Goal: Transaction & Acquisition: Purchase product/service

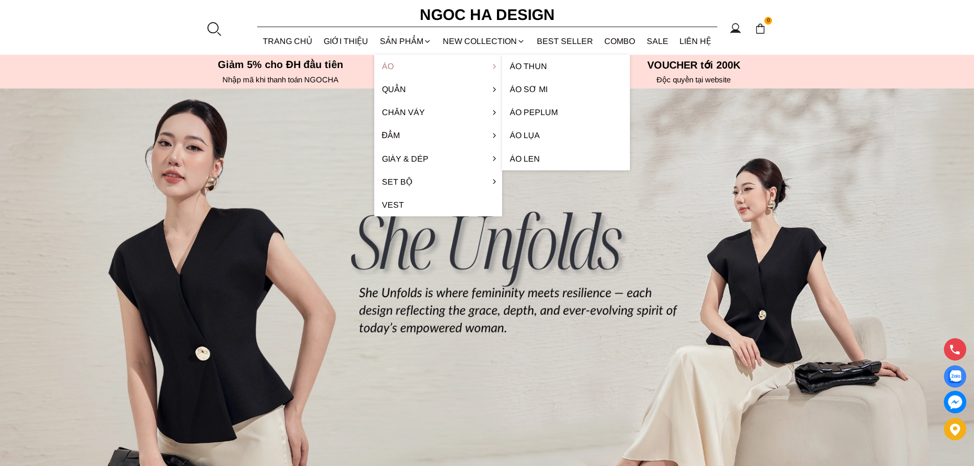
click at [384, 66] on link "Áo" at bounding box center [438, 66] width 128 height 23
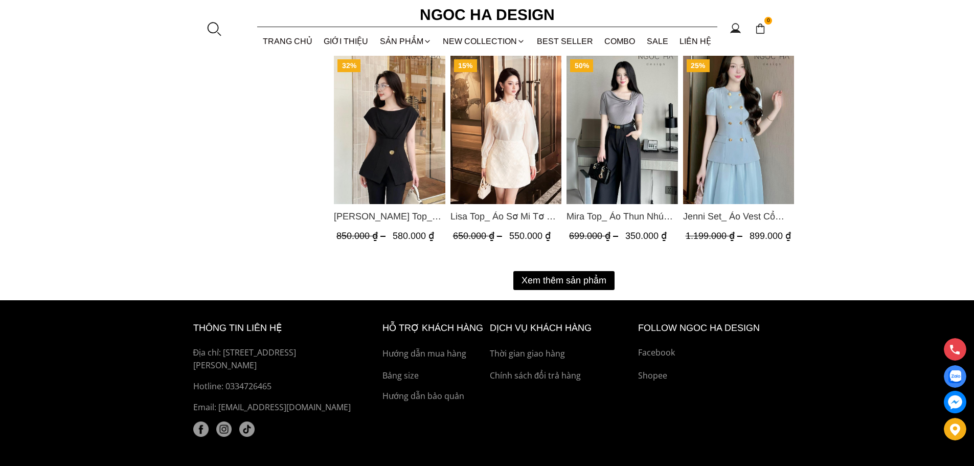
scroll to position [1330, 0]
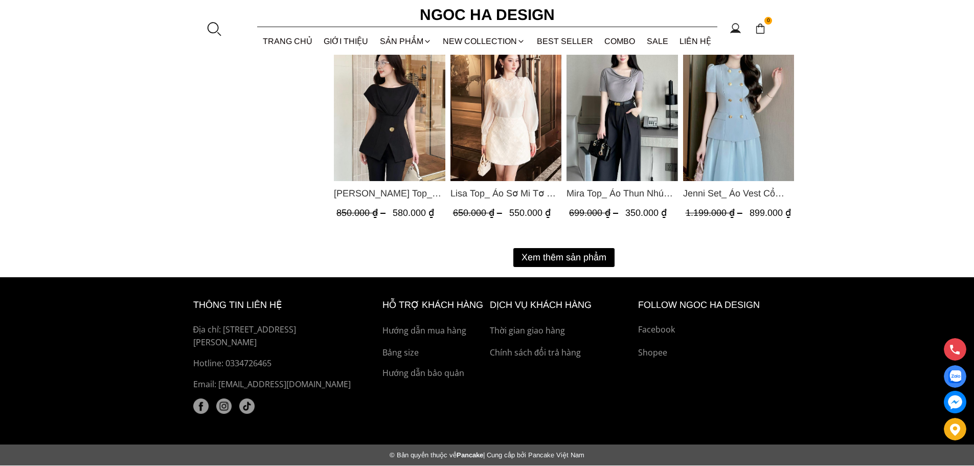
click at [571, 254] on button "Xem thêm sản phẩm" at bounding box center [563, 257] width 101 height 19
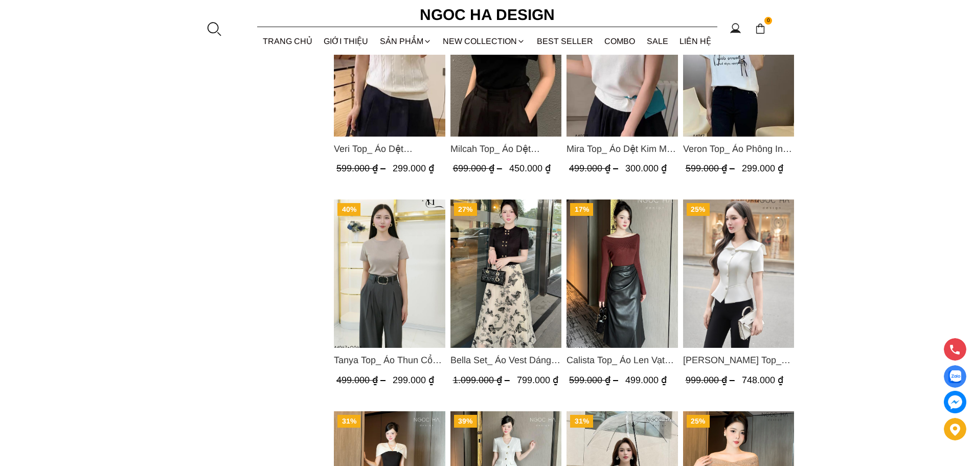
scroll to position [1585, 0]
click at [507, 358] on span "Bella Set_ Áo Vest Dáng Lửng Cúc Đồng, Chân Váy Họa Tiết Bướm A990+CV121" at bounding box center [505, 360] width 111 height 14
click at [545, 274] on img "Product image - Bella Set_ Áo Vest Dáng Lửng Cúc Đồng, Chân Váy Họa Tiết Bướm A…" at bounding box center [505, 274] width 111 height 148
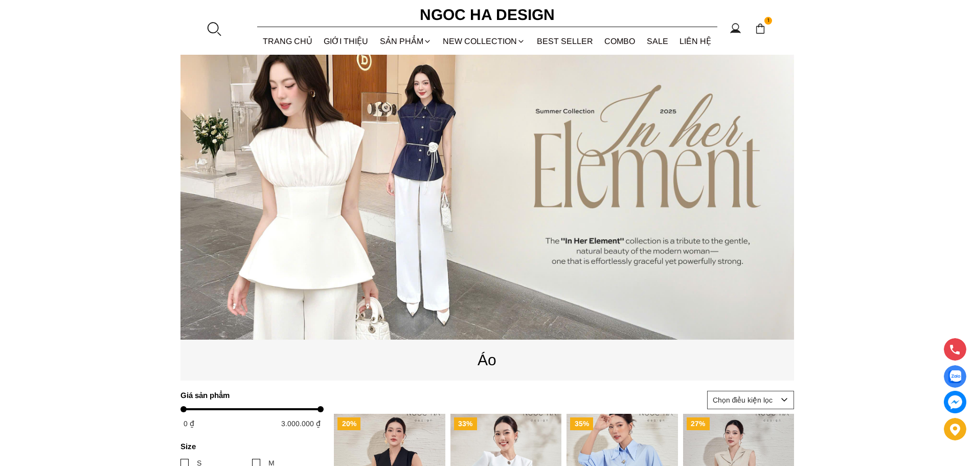
scroll to position [102, 0]
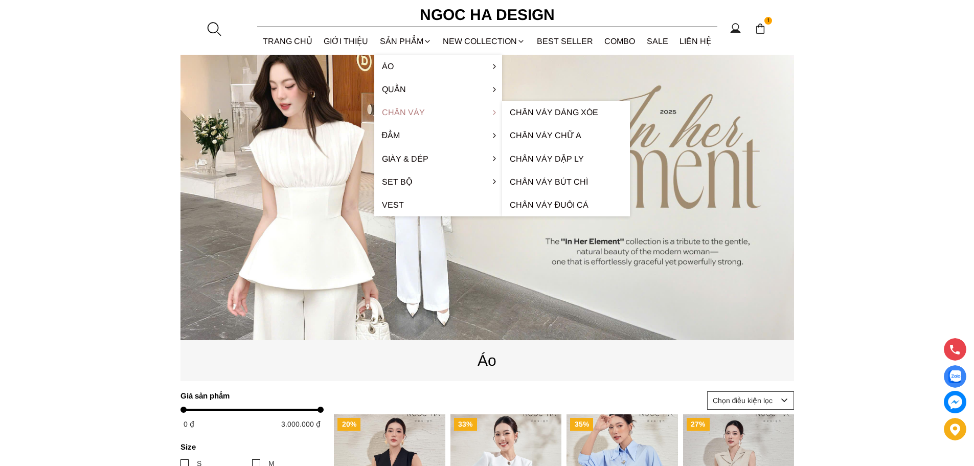
click at [403, 114] on link "Chân váy" at bounding box center [438, 112] width 128 height 23
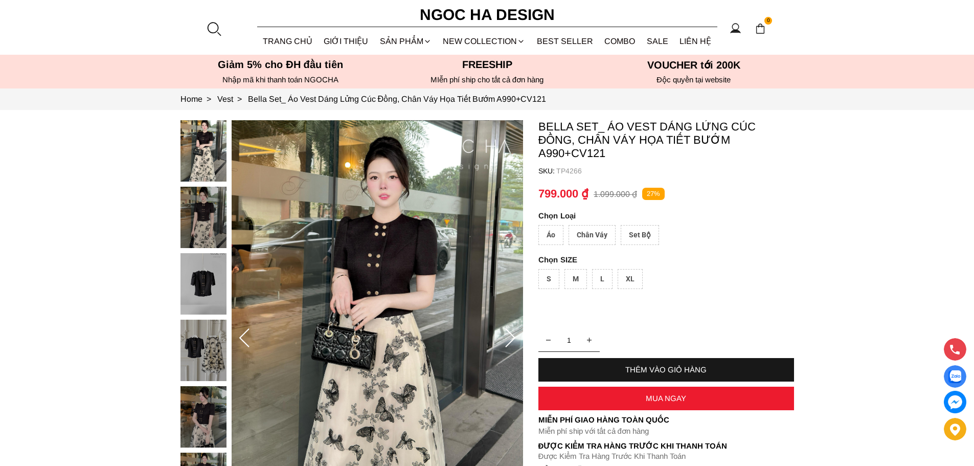
click at [601, 278] on div "L" at bounding box center [602, 279] width 20 height 20
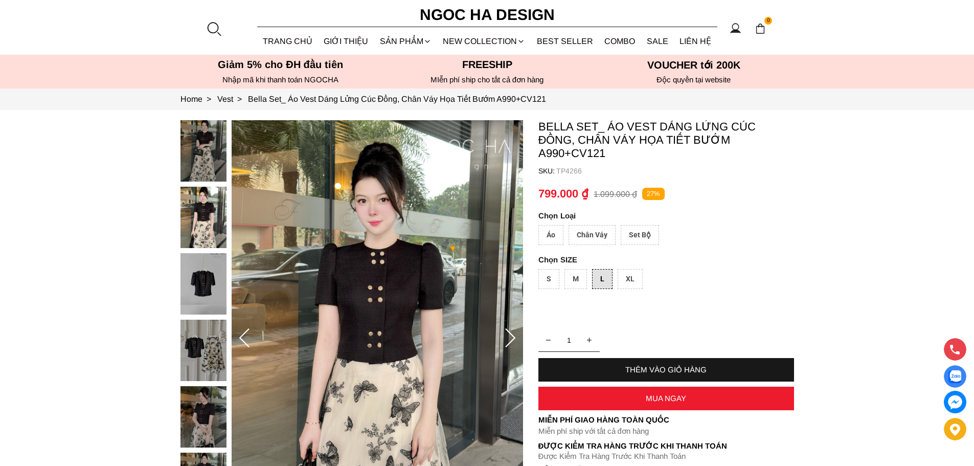
click at [653, 233] on div "Set Bộ" at bounding box center [640, 235] width 38 height 20
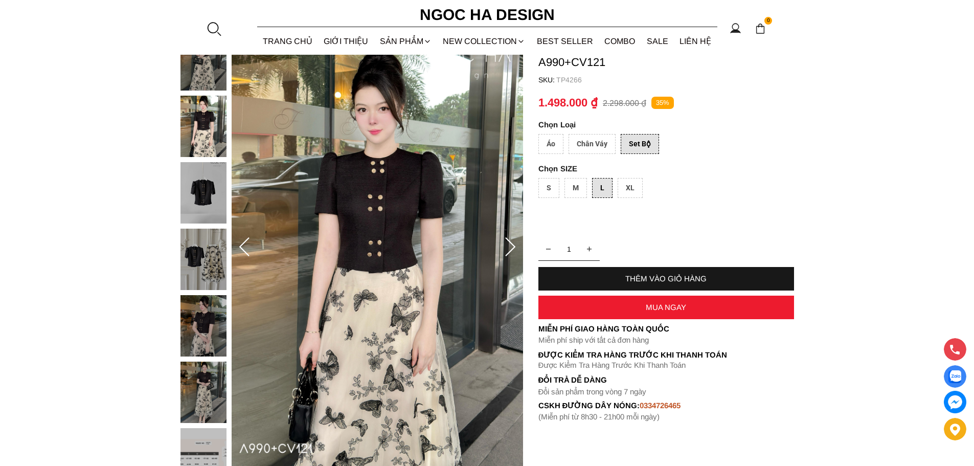
scroll to position [102, 0]
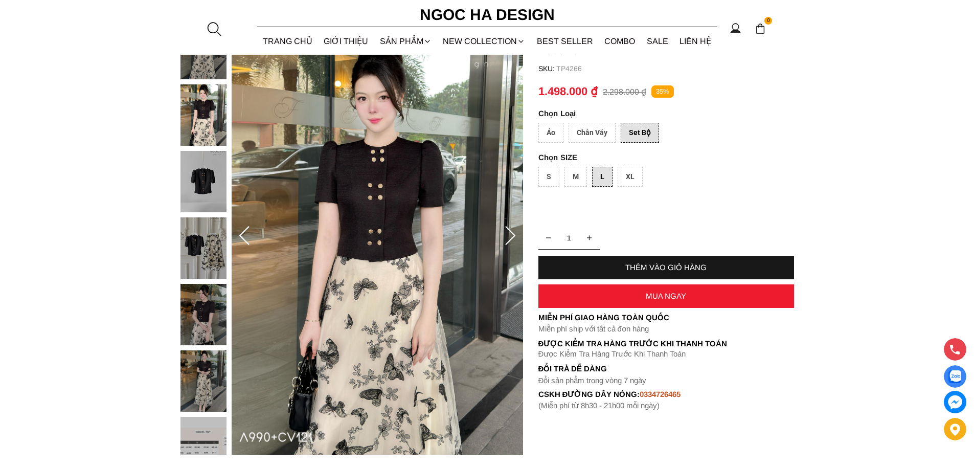
click at [550, 133] on div "Áo" at bounding box center [550, 133] width 25 height 20
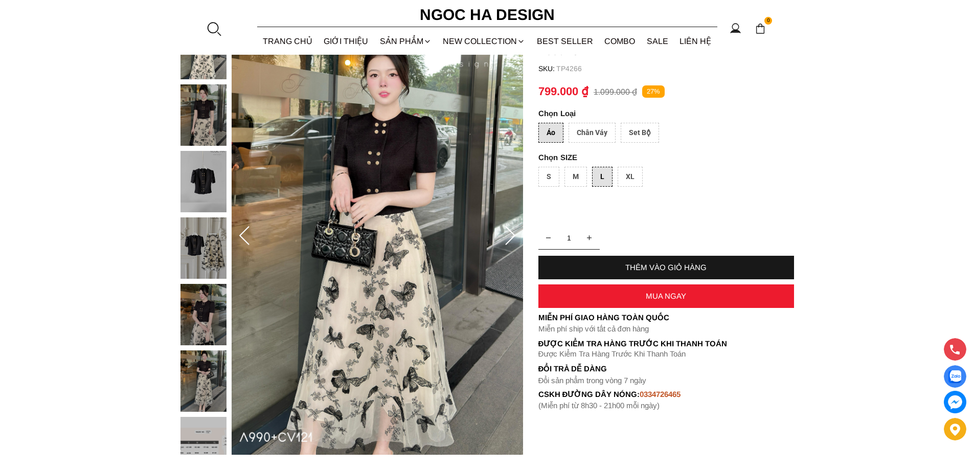
click at [571, 131] on div "Chân Váy" at bounding box center [592, 133] width 47 height 20
click at [554, 137] on div "Áo" at bounding box center [550, 133] width 25 height 20
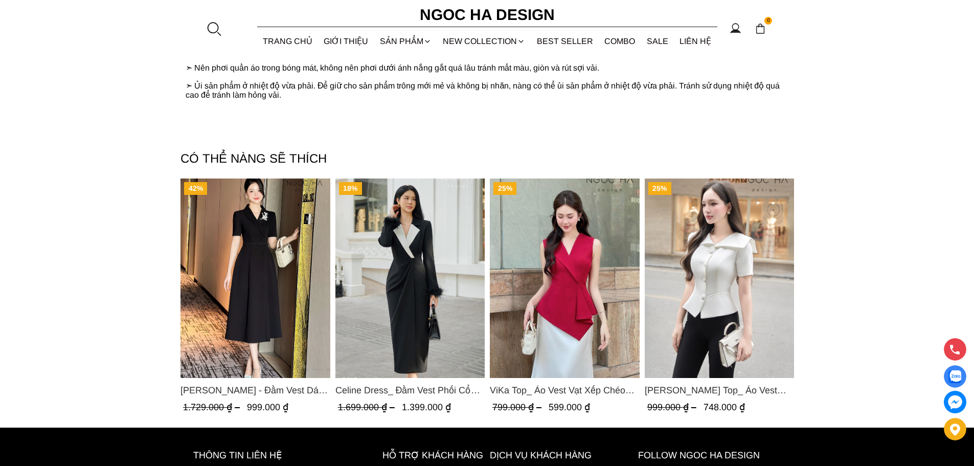
scroll to position [1381, 0]
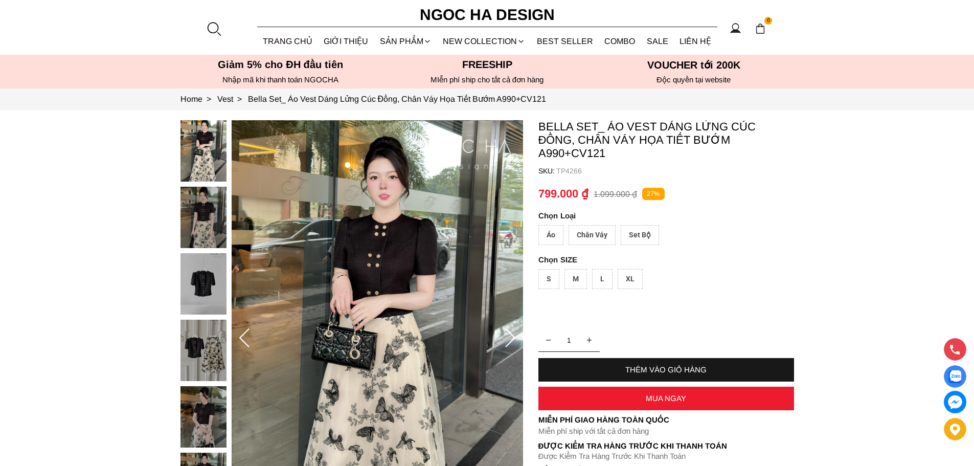
click at [630, 277] on div "XL" at bounding box center [630, 279] width 25 height 20
click at [543, 237] on div "Áo" at bounding box center [550, 235] width 25 height 20
click at [624, 276] on div "XL" at bounding box center [630, 279] width 25 height 20
click at [631, 280] on div "XL" at bounding box center [630, 279] width 25 height 20
click at [630, 369] on div "THÊM VÀO GIỎ HÀNG" at bounding box center [666, 369] width 256 height 9
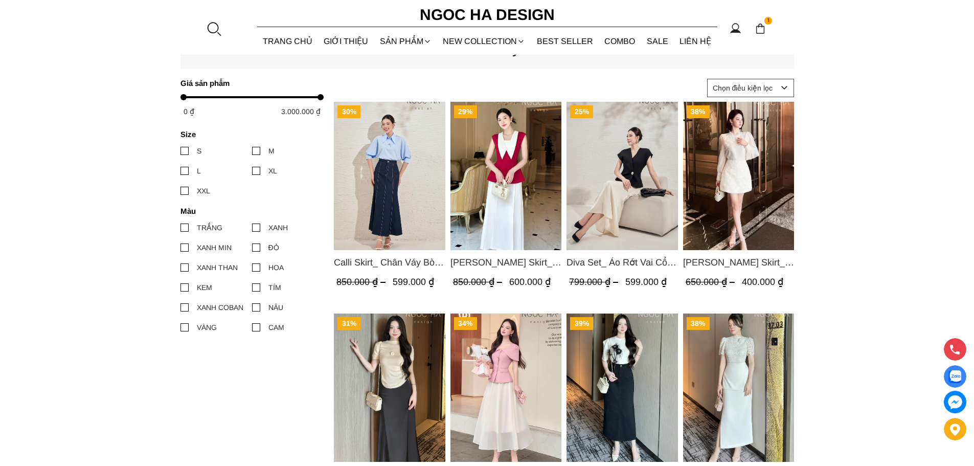
scroll to position [409, 0]
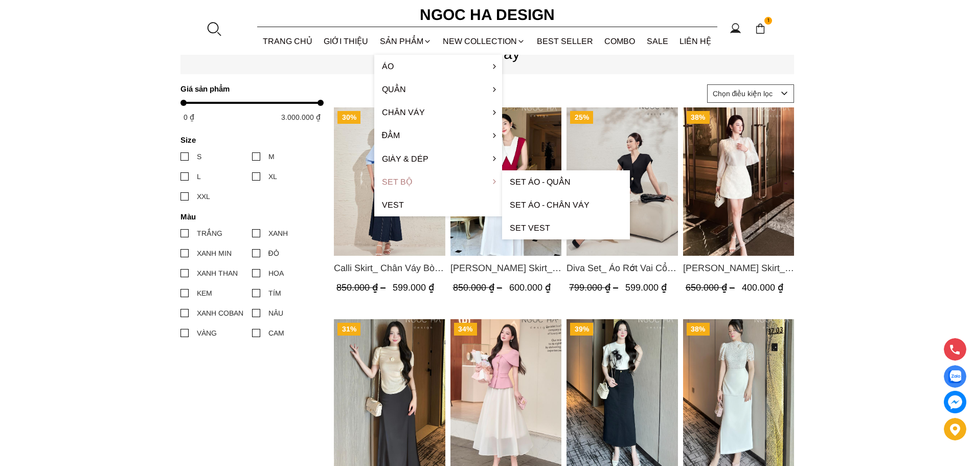
click at [408, 179] on link "Set Bộ" at bounding box center [438, 181] width 128 height 23
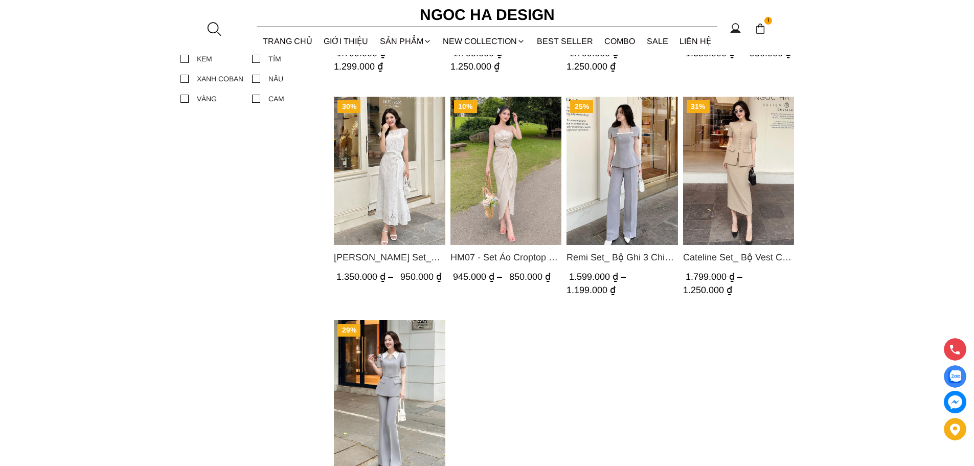
scroll to position [614, 0]
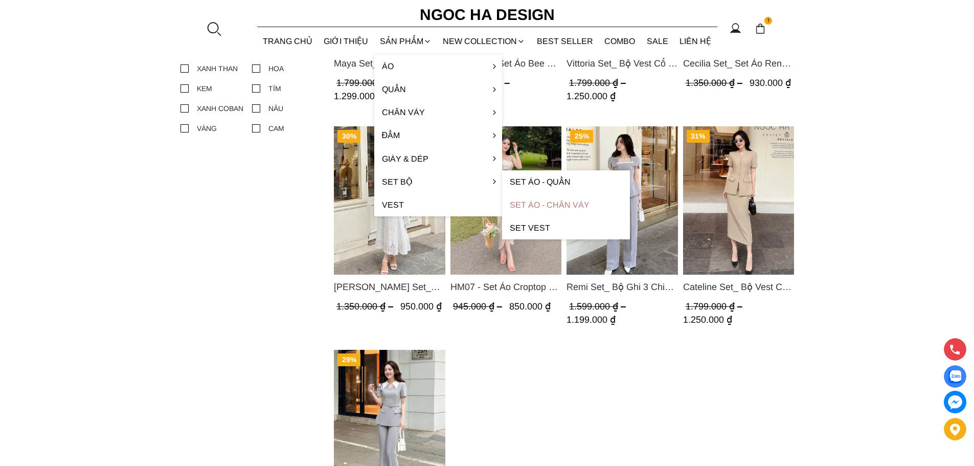
click at [525, 202] on link "Set Áo - Chân váy" at bounding box center [566, 204] width 128 height 23
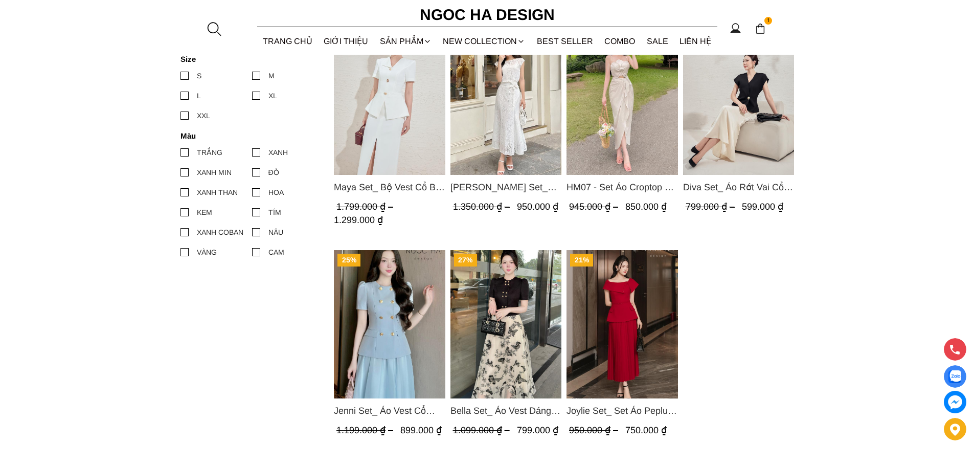
scroll to position [511, 0]
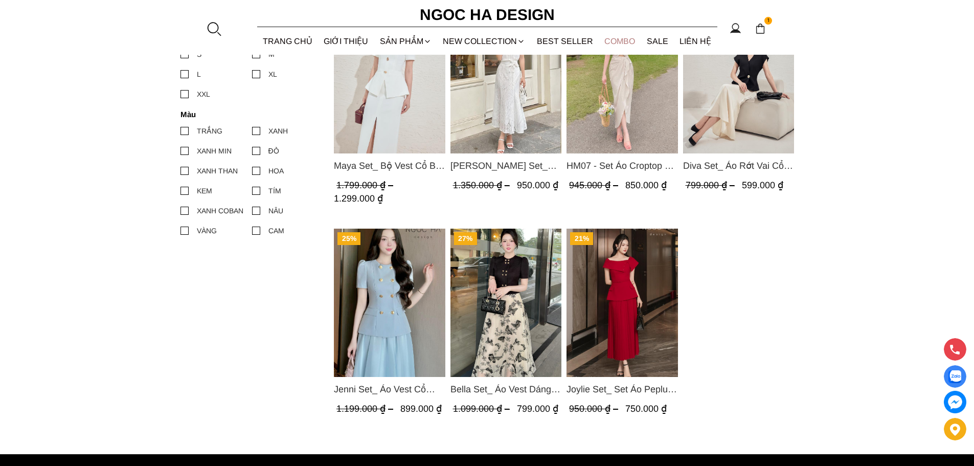
click at [629, 40] on link "Combo" at bounding box center [620, 41] width 42 height 27
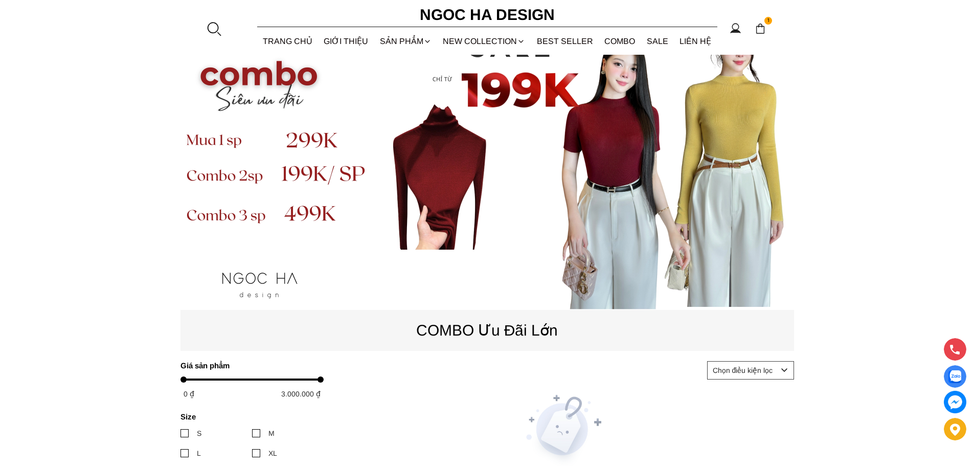
scroll to position [51, 0]
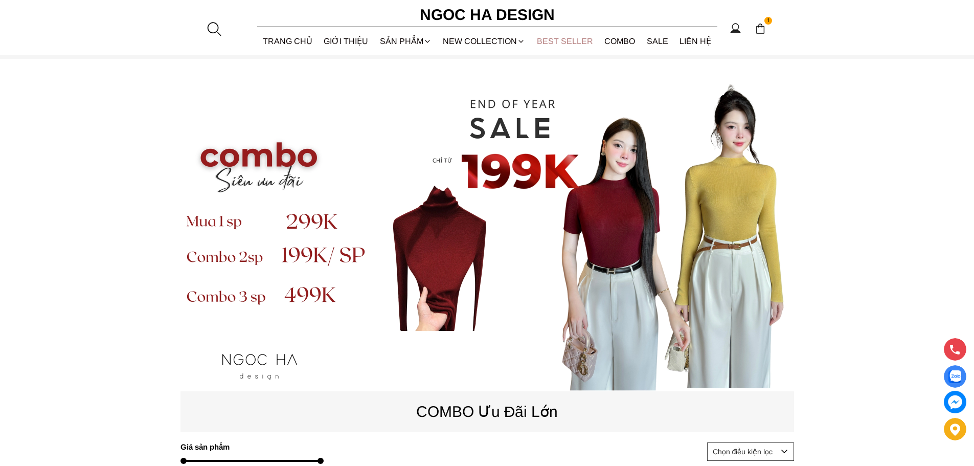
click at [569, 44] on link "BEST SELLER" at bounding box center [565, 41] width 68 height 27
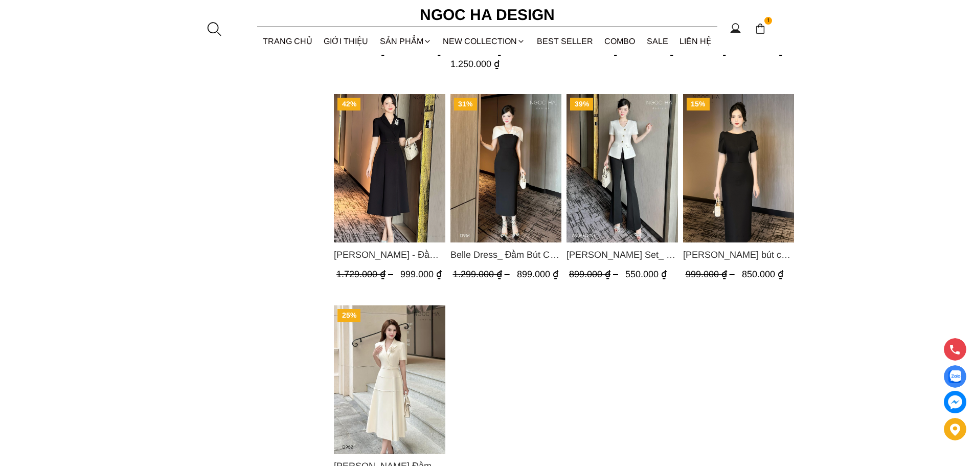
scroll to position [818, 0]
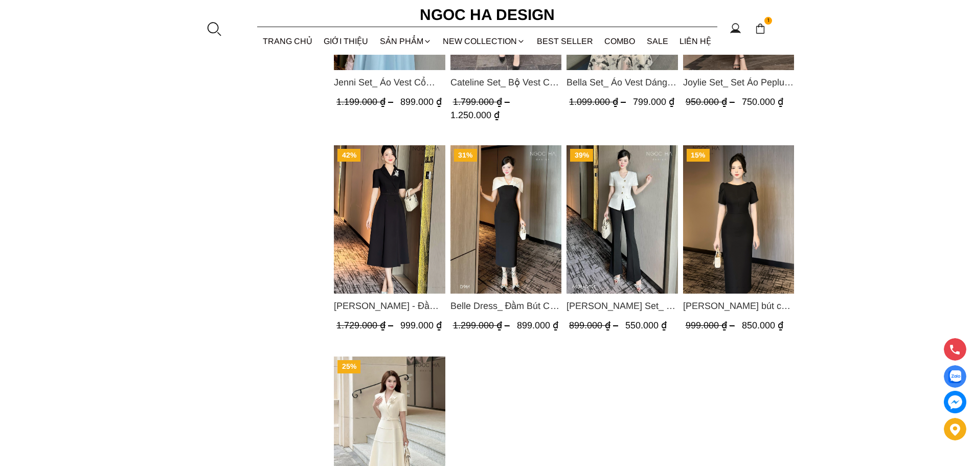
click at [743, 232] on img "Product image - Alice Dress_Đầm bút chì ,tay nụ hồng ,bồng đầu tay màu đen D727" at bounding box center [738, 219] width 111 height 148
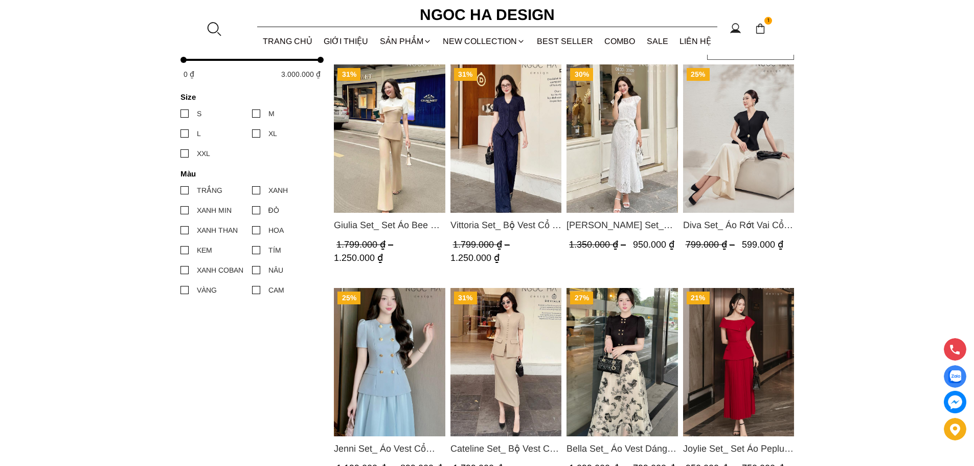
scroll to position [409, 0]
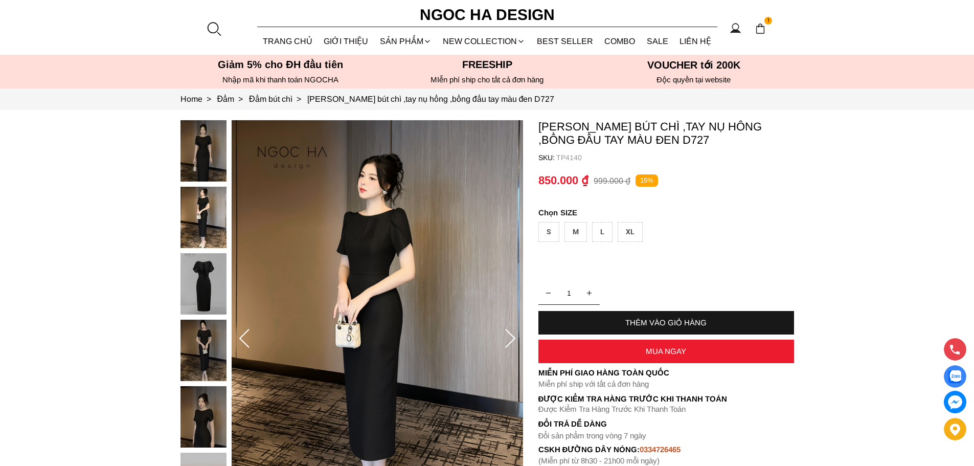
click at [513, 338] on icon at bounding box center [510, 338] width 10 height 19
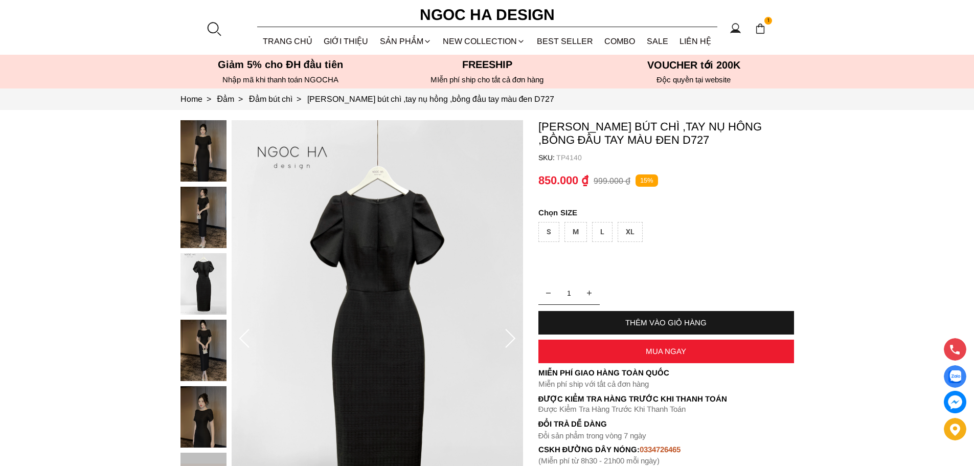
click at [513, 338] on icon at bounding box center [510, 338] width 10 height 19
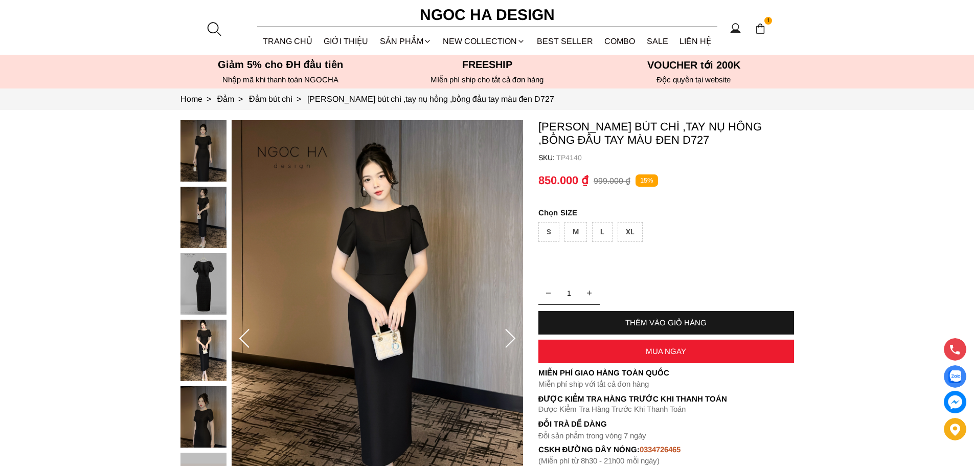
click at [513, 338] on icon at bounding box center [510, 338] width 10 height 19
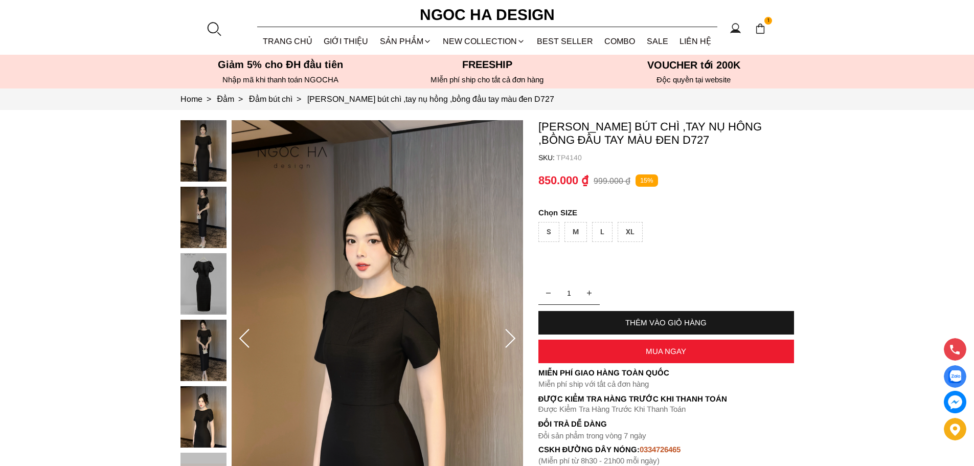
click at [513, 338] on icon at bounding box center [510, 338] width 10 height 19
